Goal: Communication & Community: Connect with others

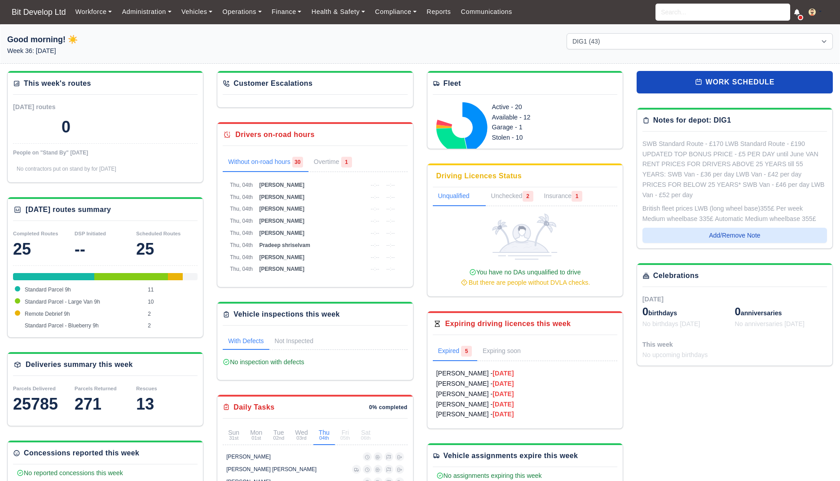
select select "2"
click at [471, 5] on link "Communications" at bounding box center [487, 12] width 62 height 18
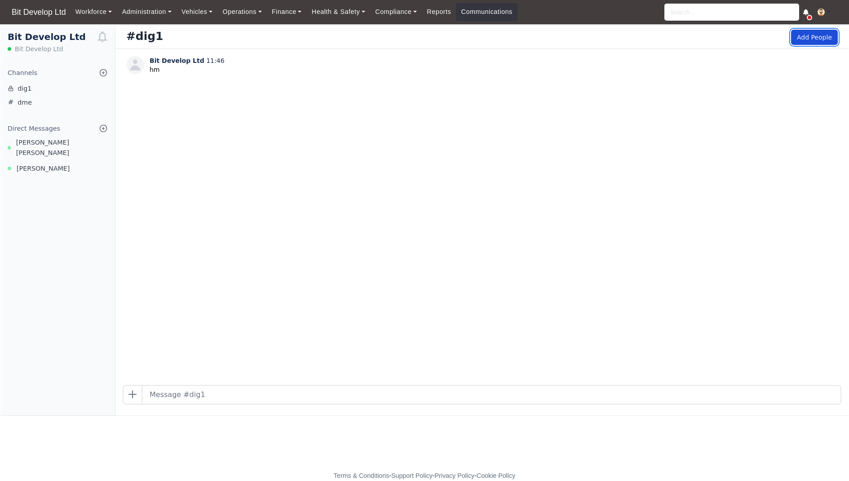
click at [805, 37] on button "Add People" at bounding box center [814, 37] width 47 height 15
click at [53, 96] on link "dme" at bounding box center [57, 103] width 115 height 14
click at [34, 49] on span "Bit Develop Ltd" at bounding box center [39, 48] width 49 height 9
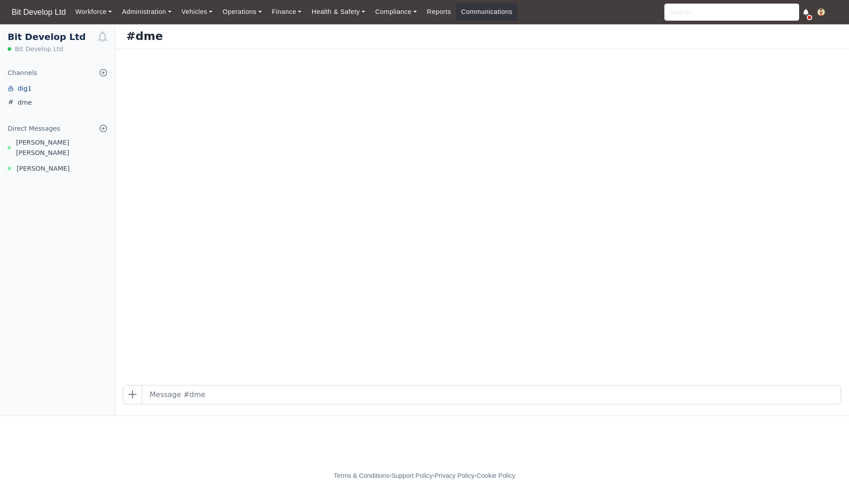
click at [29, 89] on link "dig1" at bounding box center [57, 89] width 115 height 14
click at [29, 99] on link "dme" at bounding box center [57, 103] width 115 height 14
click at [104, 126] on icon at bounding box center [103, 128] width 9 height 9
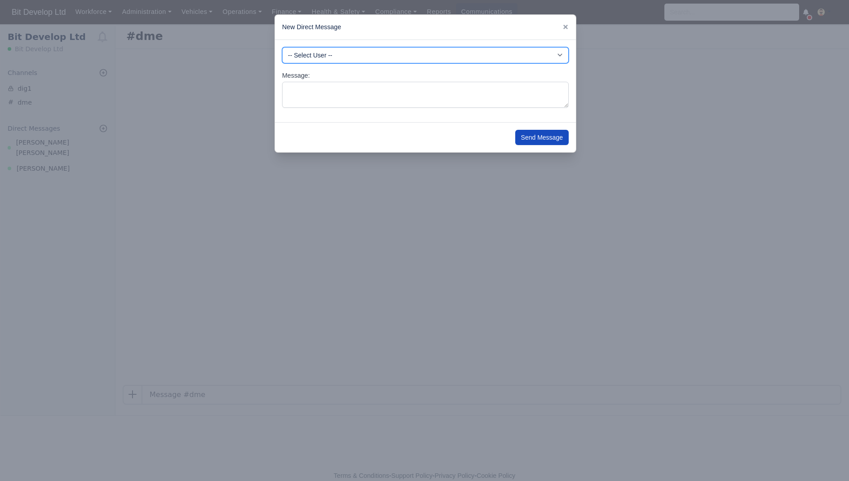
click at [329, 54] on select "-- Select User -- -DHP - NO DRIVER PAYMENT -DIG - NO DRIVER PAYMENT -DME - NO D…" at bounding box center [425, 55] width 287 height 16
select select "3635"
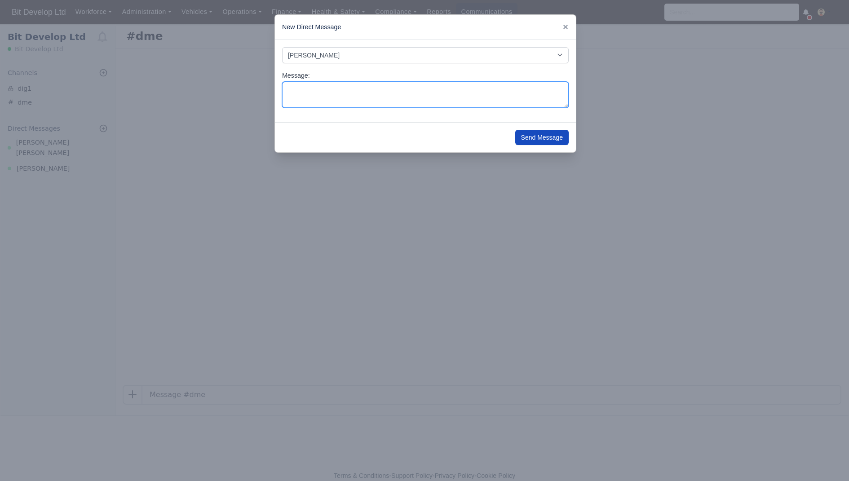
click at [332, 106] on textarea "Message:" at bounding box center [425, 95] width 287 height 27
type textarea "test"
click at [557, 147] on div "Send Message" at bounding box center [425, 137] width 301 height 30
click at [556, 132] on button "Send Message" at bounding box center [541, 137] width 53 height 15
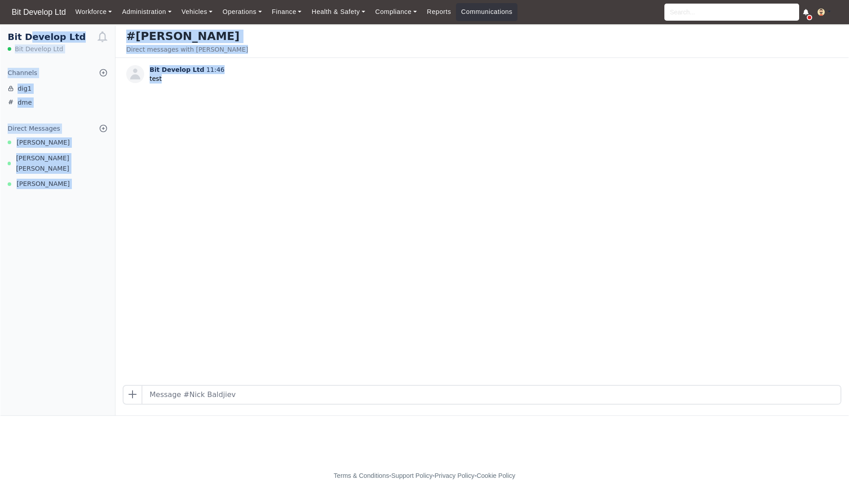
drag, startPoint x: 212, startPoint y: 234, endPoint x: 338, endPoint y: 342, distance: 166.0
click at [338, 342] on div "Bit Develop Ltd Bit Develop Ltd Channels Browse Channels Create Channel dig1 dm…" at bounding box center [424, 221] width 848 height 390
click at [338, 342] on div "Bit Develop Ltd 11:46 test" at bounding box center [481, 221] width 733 height 327
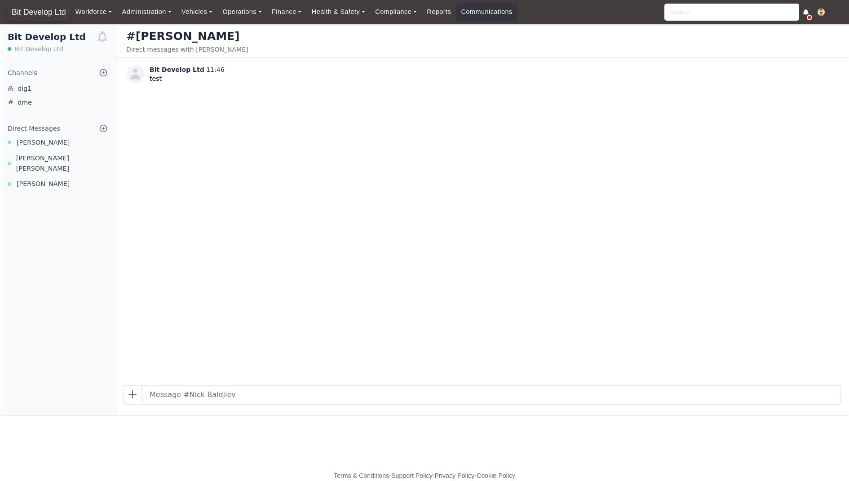
click at [57, 9] on span "Bit Develop Ltd" at bounding box center [38, 12] width 63 height 18
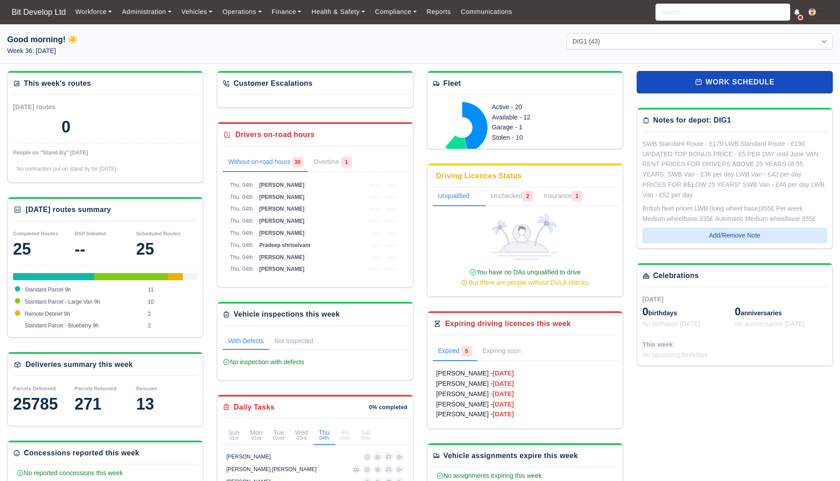
select select "2"
click at [801, 13] on div "Workforce Manpower Expiring Documents Leave Requests Daily Attendance Daily Tim…" at bounding box center [452, 12] width 763 height 24
click at [800, 13] on icon at bounding box center [797, 12] width 5 height 6
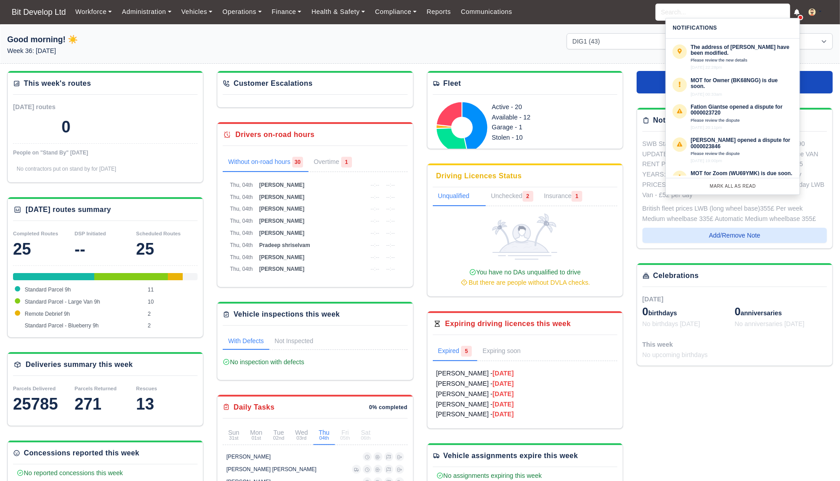
click at [800, 13] on icon at bounding box center [797, 12] width 5 height 6
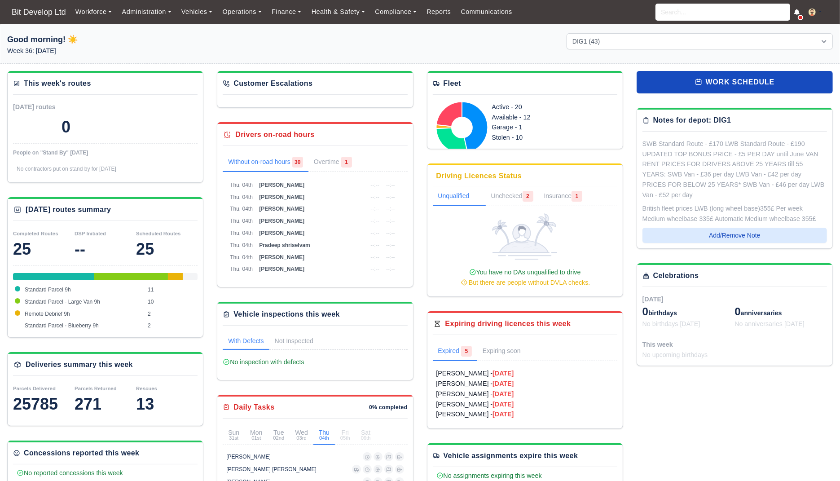
click at [798, 10] on icon at bounding box center [797, 12] width 5 height 6
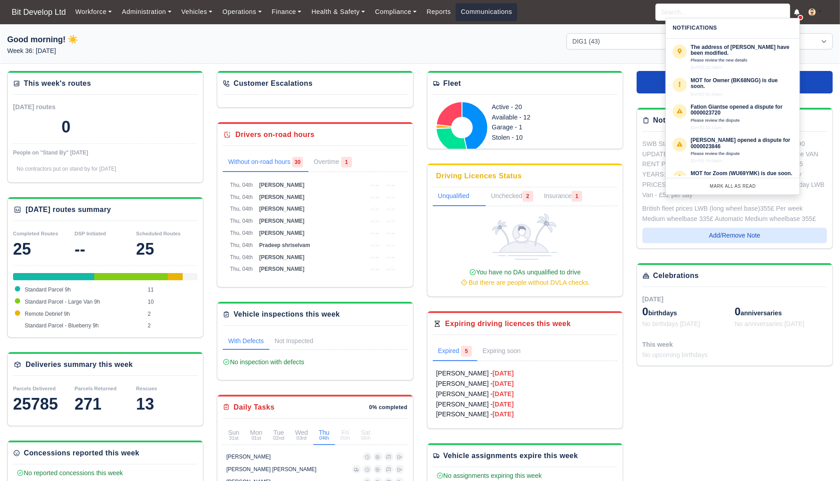
click at [501, 12] on link "Communications" at bounding box center [487, 12] width 62 height 18
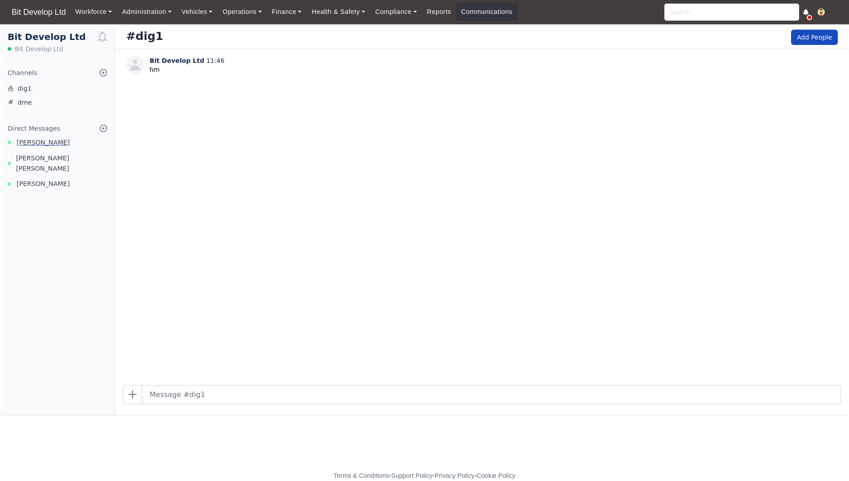
click at [64, 137] on link "[PERSON_NAME]" at bounding box center [57, 142] width 115 height 10
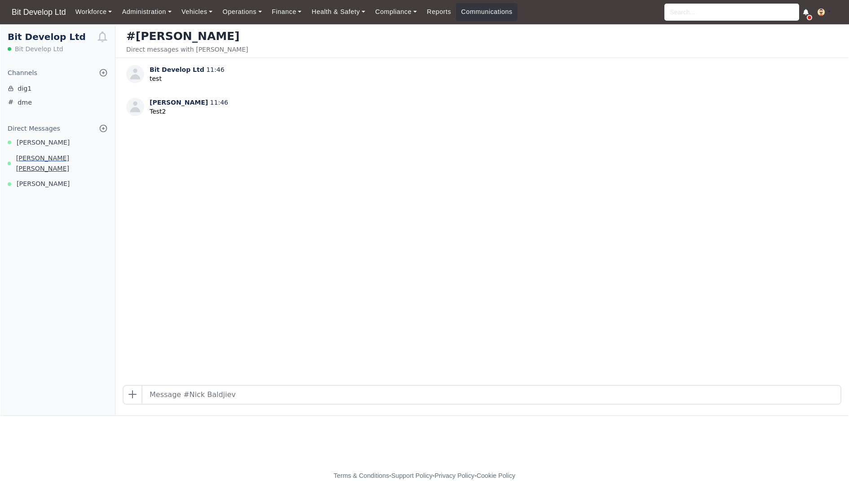
click at [40, 155] on span "[PERSON_NAME] [PERSON_NAME]" at bounding box center [62, 163] width 92 height 21
click at [48, 144] on span "[PERSON_NAME]" at bounding box center [43, 142] width 53 height 10
